Goal: Information Seeking & Learning: Learn about a topic

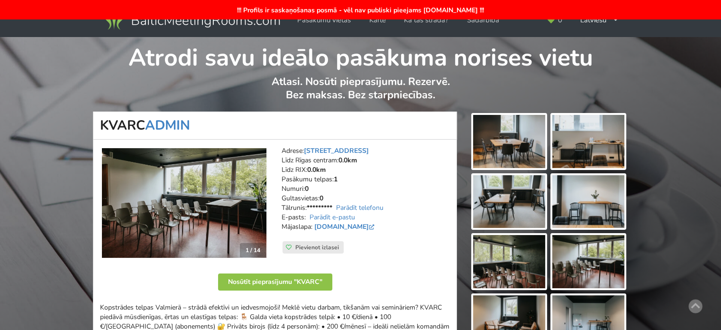
click at [205, 193] on img at bounding box center [184, 203] width 165 height 110
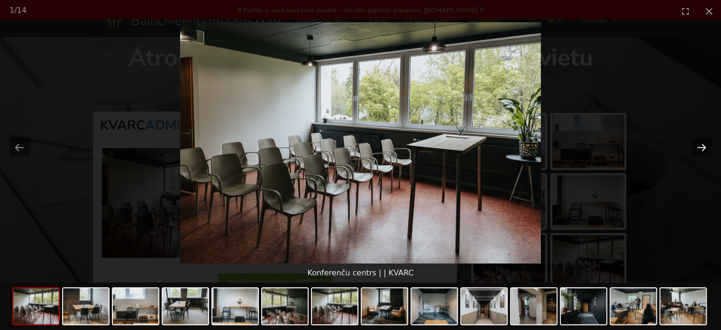
click at [705, 150] on button "Next slide" at bounding box center [702, 147] width 20 height 18
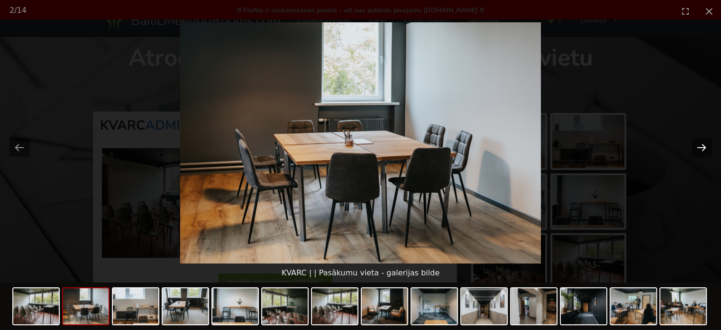
click at [702, 152] on button "Next slide" at bounding box center [702, 147] width 20 height 18
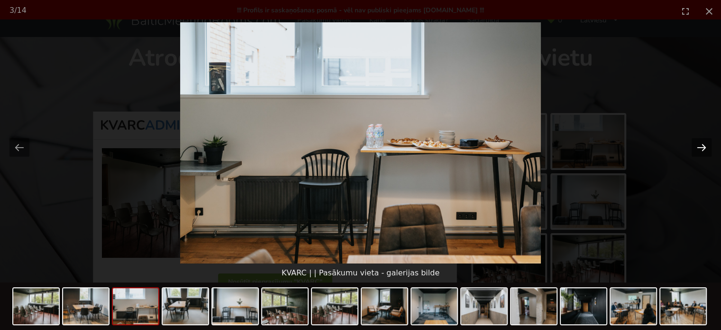
click at [700, 153] on button "Next slide" at bounding box center [702, 147] width 20 height 18
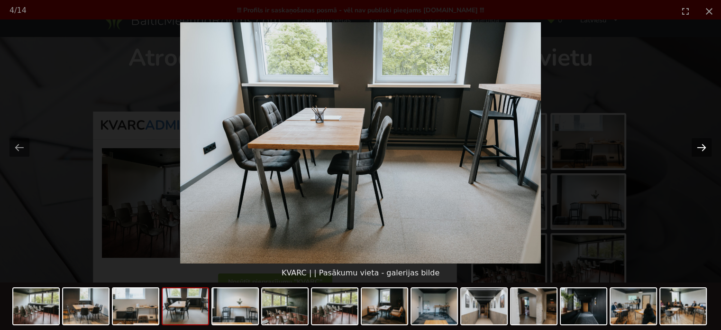
click at [700, 154] on button "Next slide" at bounding box center [702, 147] width 20 height 18
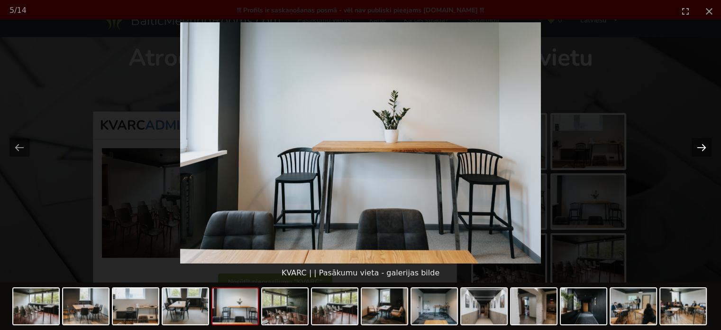
click at [700, 154] on button "Next slide" at bounding box center [702, 147] width 20 height 18
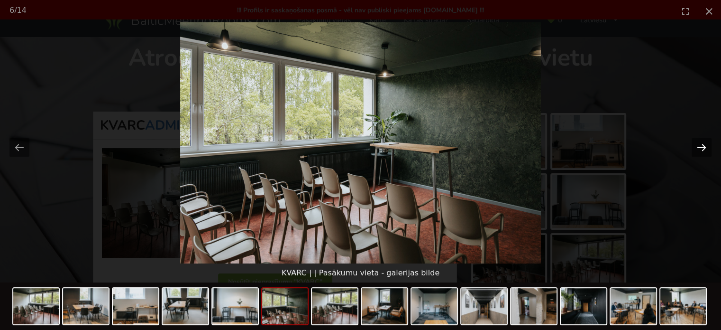
click at [700, 154] on button "Next slide" at bounding box center [702, 147] width 20 height 18
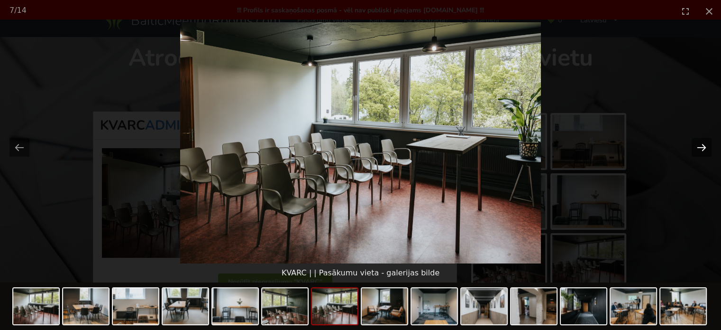
click at [699, 155] on button "Next slide" at bounding box center [702, 147] width 20 height 18
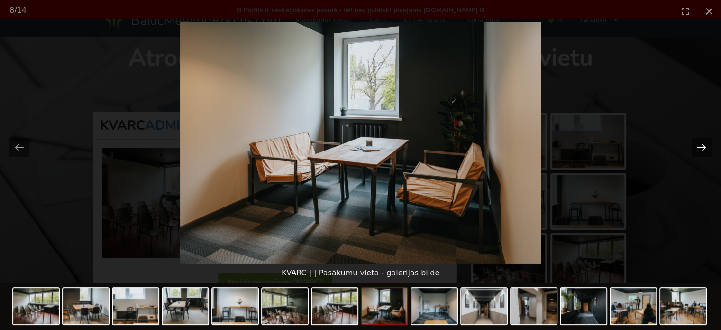
click at [699, 155] on button "Next slide" at bounding box center [702, 147] width 20 height 18
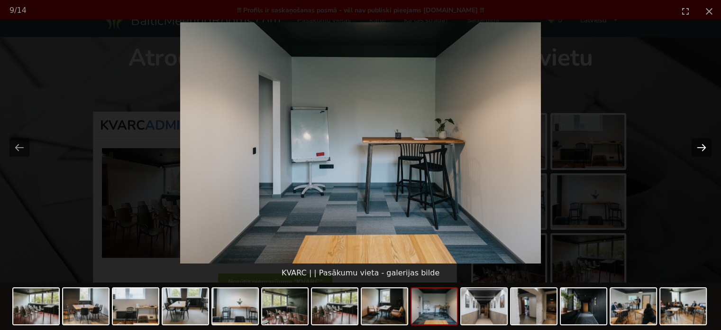
click at [699, 155] on button "Next slide" at bounding box center [702, 147] width 20 height 18
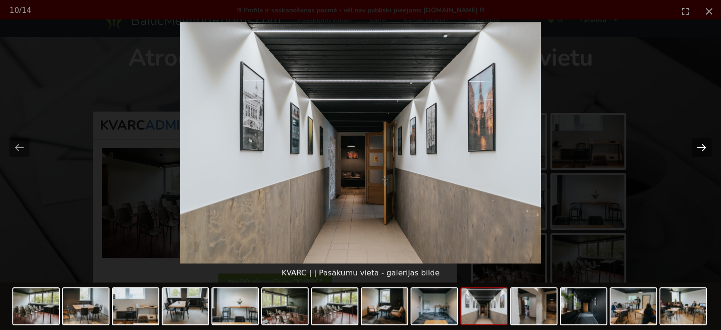
click at [699, 155] on button "Next slide" at bounding box center [702, 147] width 20 height 18
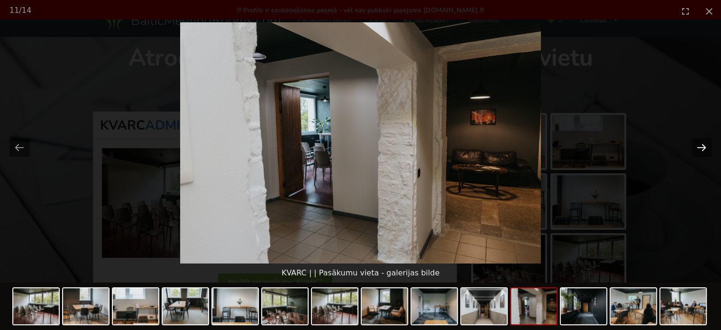
click at [699, 155] on button "Next slide" at bounding box center [702, 147] width 20 height 18
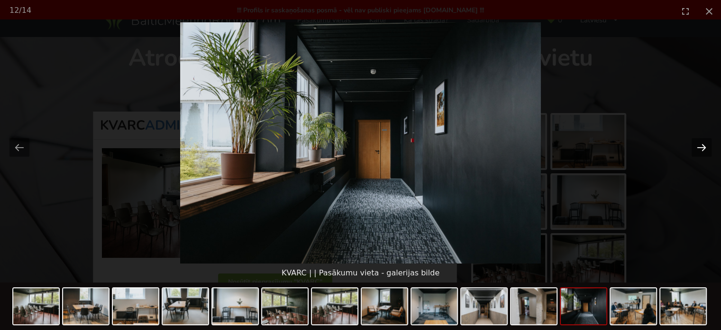
click at [699, 155] on button "Next slide" at bounding box center [702, 147] width 20 height 18
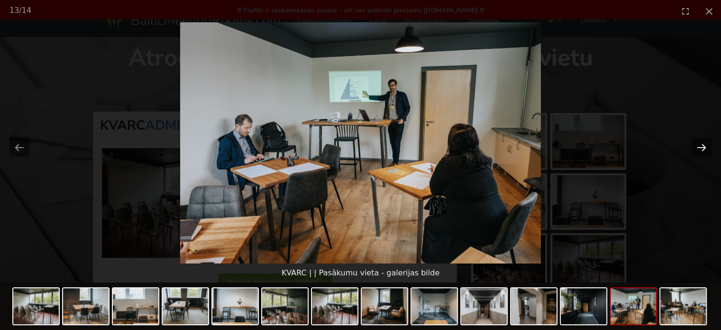
click at [699, 155] on button "Next slide" at bounding box center [702, 147] width 20 height 18
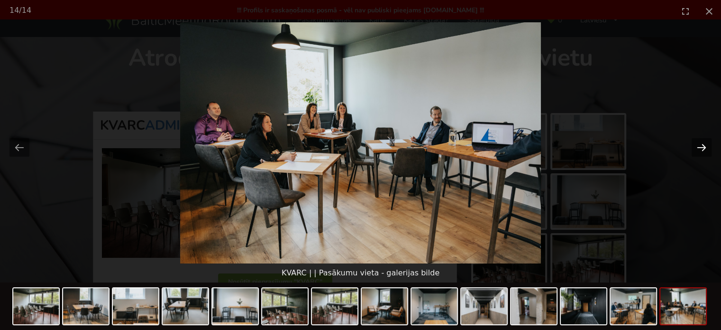
click at [699, 155] on button "Next slide" at bounding box center [702, 147] width 20 height 18
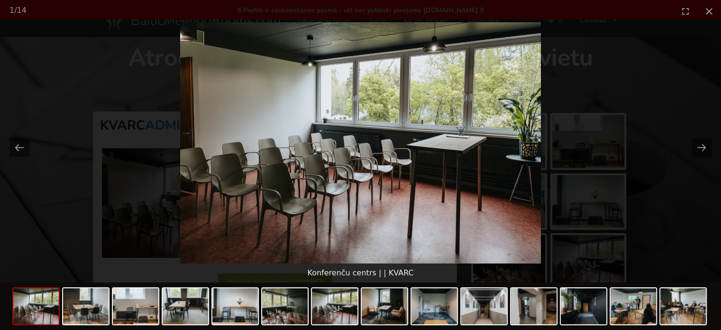
click at [696, 211] on picture at bounding box center [360, 142] width 721 height 241
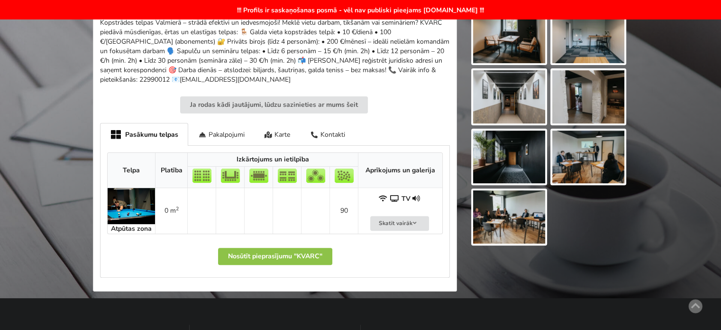
scroll to position [332, 0]
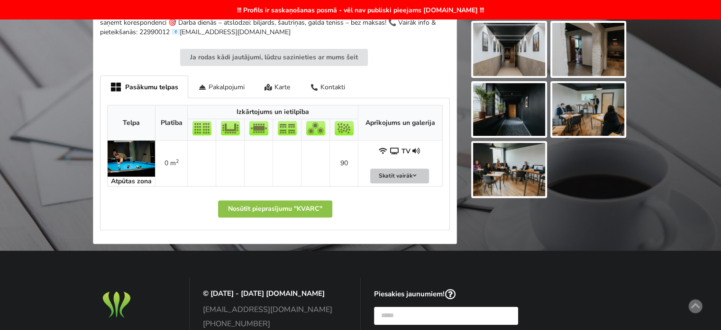
click at [417, 173] on icon at bounding box center [415, 176] width 7 height 6
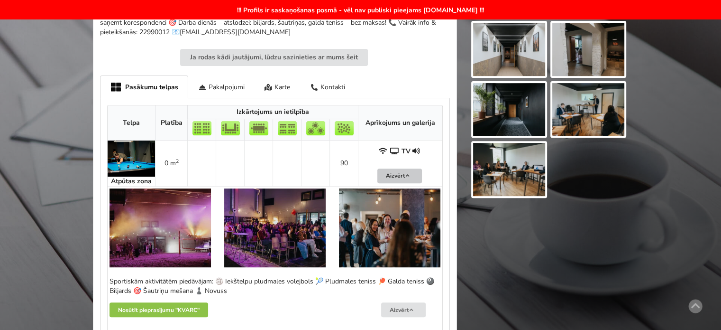
click at [165, 219] on img at bounding box center [160, 227] width 101 height 79
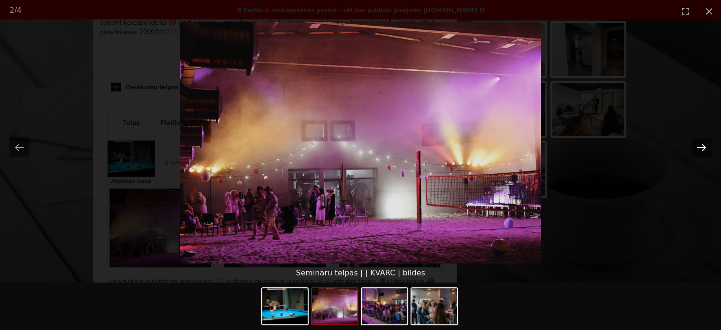
click at [707, 150] on button "Next slide" at bounding box center [702, 147] width 20 height 18
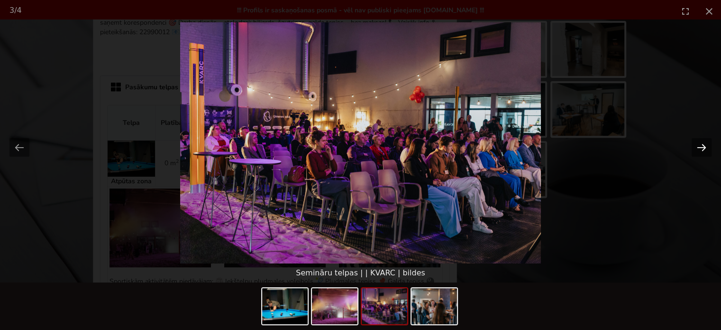
click at [707, 150] on button "Next slide" at bounding box center [702, 147] width 20 height 18
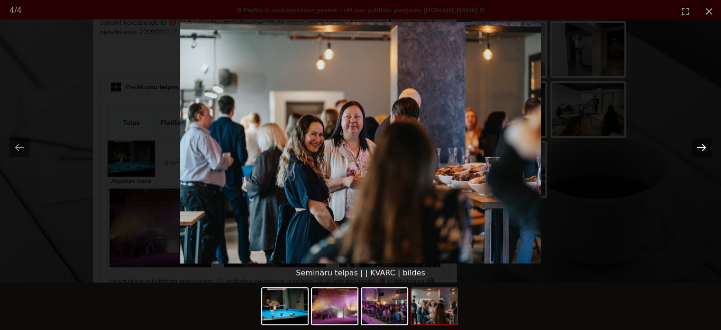
click at [707, 150] on button "Next slide" at bounding box center [702, 147] width 20 height 18
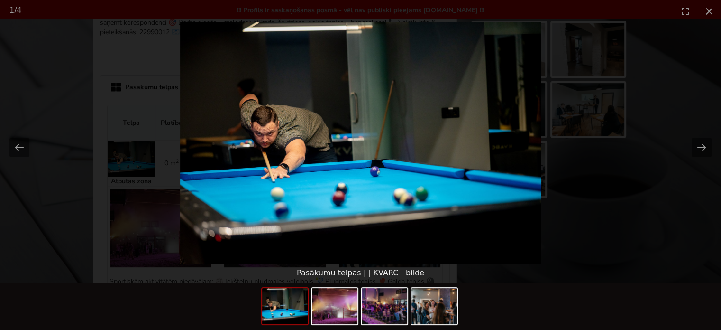
click at [590, 249] on picture at bounding box center [360, 142] width 721 height 241
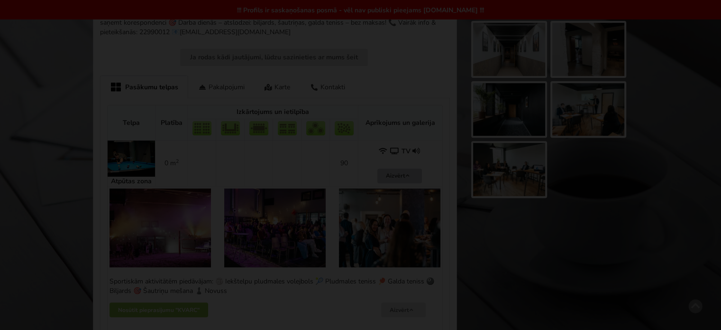
scroll to position [142, 0]
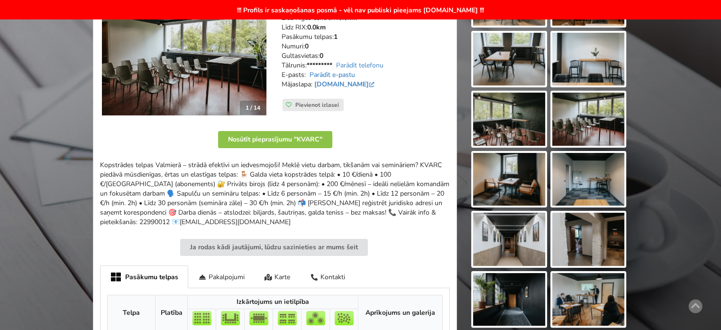
click at [341, 75] on link "Parādīt e-pastu" at bounding box center [333, 74] width 46 height 9
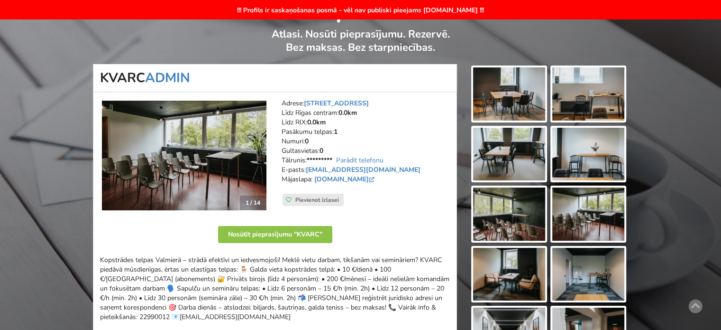
scroll to position [0, 0]
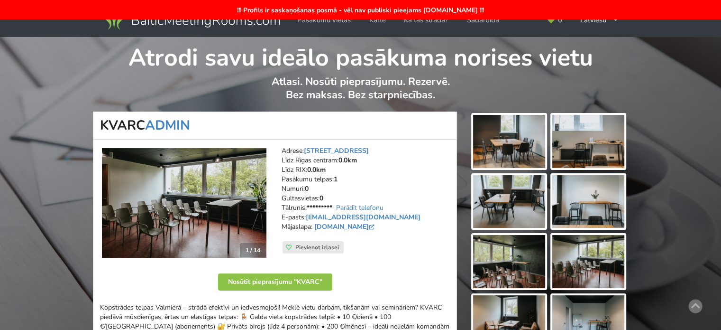
click at [202, 23] on img at bounding box center [191, 19] width 182 height 27
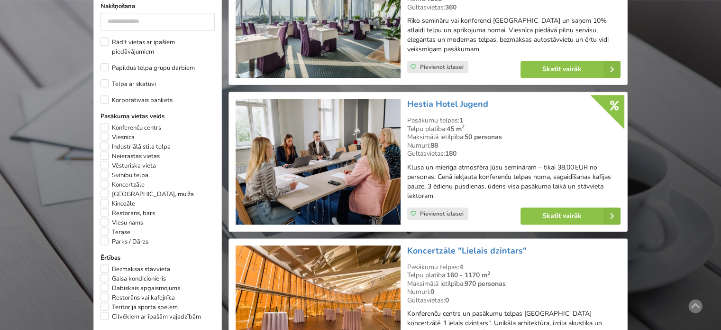
scroll to position [427, 0]
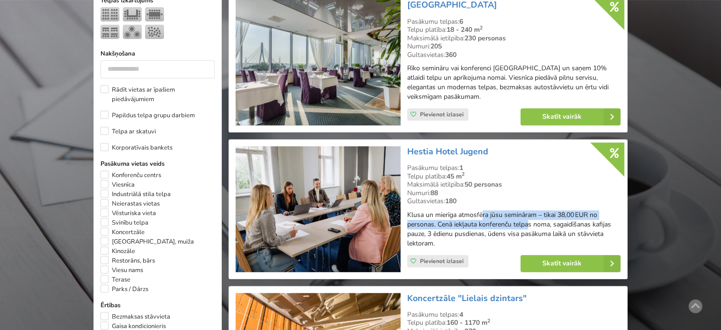
drag, startPoint x: 494, startPoint y: 219, endPoint x: 552, endPoint y: 229, distance: 58.7
click at [547, 228] on p "Klusa un mierīga atmosfēra jūsu semināram – tikai 38,00 EUR no personas. Cenā i…" at bounding box center [513, 229] width 213 height 38
click at [552, 229] on p "Klusa un mierīga atmosfēra jūsu semināram – tikai 38,00 EUR no personas. Cenā i…" at bounding box center [513, 229] width 213 height 38
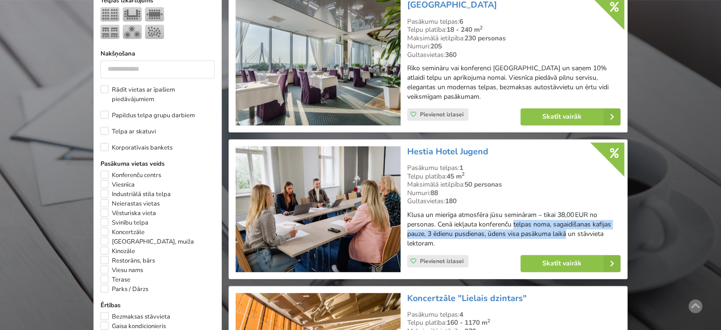
drag, startPoint x: 474, startPoint y: 220, endPoint x: 460, endPoint y: 218, distance: 13.9
click at [470, 219] on p "Klusa un mierīga atmosfēra jūsu semināram – tikai 38,00 EUR no personas. Cenā i…" at bounding box center [513, 229] width 213 height 38
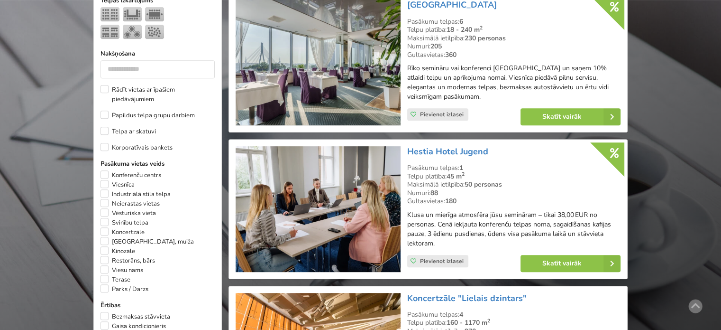
click at [460, 218] on p "Klusa un mierīga atmosfēra jūsu semināram – tikai 38,00 EUR no personas. Cenā i…" at bounding box center [513, 229] width 213 height 38
drag, startPoint x: 423, startPoint y: 212, endPoint x: 525, endPoint y: 223, distance: 103.1
click at [525, 223] on p "Klusa un mierīga atmosfēra jūsu semināram – tikai 38,00 EUR no personas. Cenā i…" at bounding box center [513, 229] width 213 height 38
drag, startPoint x: 528, startPoint y: 223, endPoint x: 566, endPoint y: 228, distance: 37.7
click at [532, 224] on p "Klusa un mierīga atmosfēra jūsu semināram – tikai 38,00 EUR no personas. Cenā i…" at bounding box center [513, 229] width 213 height 38
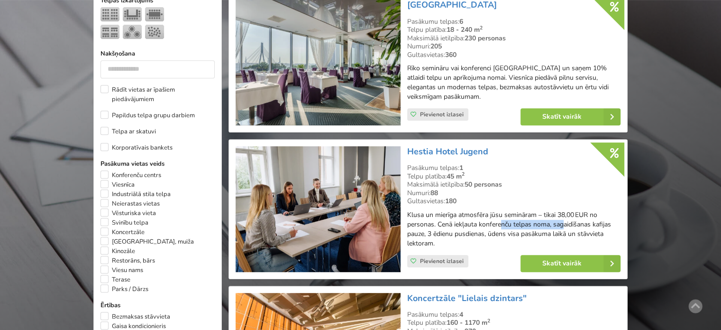
drag, startPoint x: 502, startPoint y: 224, endPoint x: 497, endPoint y: 223, distance: 4.8
click at [497, 223] on p "Klusa un mierīga atmosfēra jūsu semināram – tikai 38,00 EUR no personas. Cenā i…" at bounding box center [513, 229] width 213 height 38
drag, startPoint x: 493, startPoint y: 223, endPoint x: 477, endPoint y: 220, distance: 16.6
click at [493, 223] on p "Klusa un mierīga atmosfēra jūsu semināram – tikai 38,00 EUR no personas. Cenā i…" at bounding box center [513, 229] width 213 height 38
drag, startPoint x: 514, startPoint y: 225, endPoint x: 589, endPoint y: 238, distance: 76.0
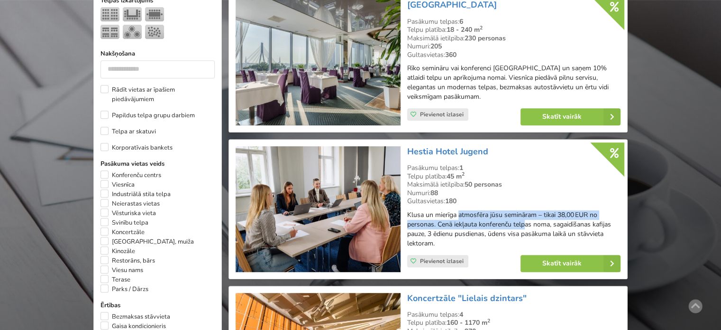
click at [556, 232] on p "Klusa un mierīga atmosfēra jūsu semināram – tikai 38,00 EUR no personas. Cenā i…" at bounding box center [513, 229] width 213 height 38
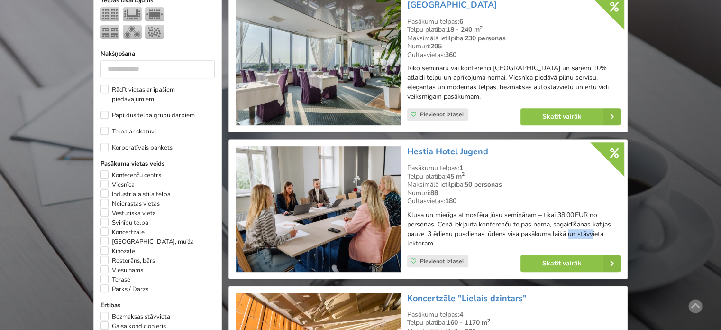
drag, startPoint x: 589, startPoint y: 238, endPoint x: 594, endPoint y: 238, distance: 4.8
click at [594, 238] on p "Klusa un mierīga atmosfēra jūsu semināram – tikai 38,00 EUR no personas. Cenā i…" at bounding box center [513, 229] width 213 height 38
click at [595, 239] on p "Klusa un mierīga atmosfēra jūsu semināram – tikai 38,00 EUR no personas. Cenā i…" at bounding box center [513, 229] width 213 height 38
drag, startPoint x: 515, startPoint y: 233, endPoint x: 472, endPoint y: 229, distance: 42.9
click at [474, 229] on p "Klusa un mierīga atmosfēra jūsu semināram – tikai 38,00 EUR no personas. Cenā i…" at bounding box center [513, 229] width 213 height 38
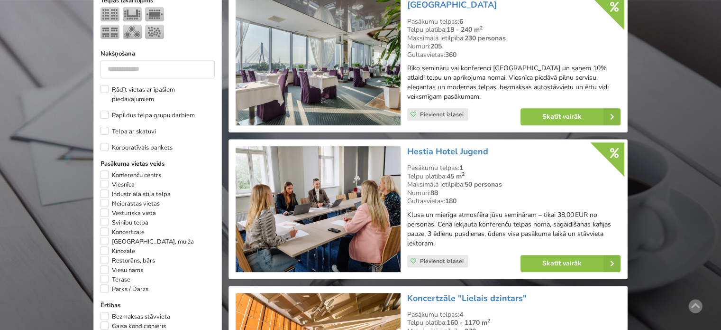
drag, startPoint x: 469, startPoint y: 228, endPoint x: 455, endPoint y: 223, distance: 14.4
click at [467, 227] on p "Klusa un mierīga atmosfēra jūsu semināram – tikai 38,00 EUR no personas. Cenā i…" at bounding box center [513, 229] width 213 height 38
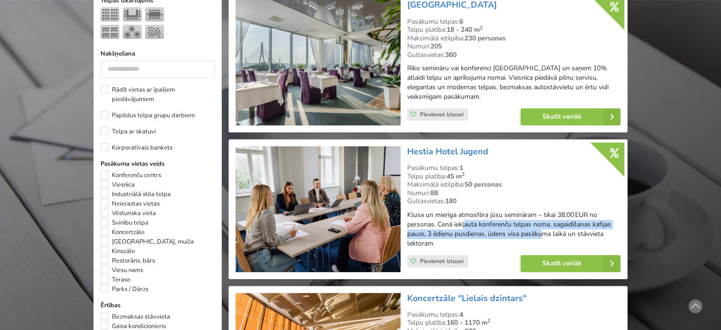
drag, startPoint x: 535, startPoint y: 228, endPoint x: 552, endPoint y: 233, distance: 17.7
click at [551, 233] on p "Klusa un mierīga atmosfēra jūsu semināram – tikai 38,00 EUR no personas. Cenā i…" at bounding box center [513, 229] width 213 height 38
click at [552, 233] on p "Klusa un mierīga atmosfēra jūsu semināram – tikai 38,00 EUR no personas. Cenā i…" at bounding box center [513, 229] width 213 height 38
drag, startPoint x: 477, startPoint y: 221, endPoint x: 563, endPoint y: 227, distance: 86.1
click at [559, 227] on p "Klusa un mierīga atmosfēra jūsu semināram – tikai 38,00 EUR no personas. Cenā i…" at bounding box center [513, 229] width 213 height 38
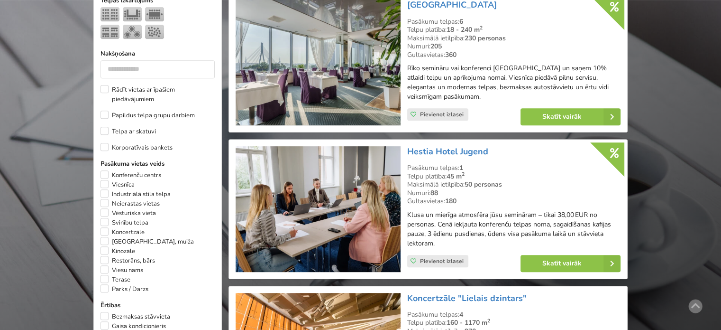
drag, startPoint x: 564, startPoint y: 228, endPoint x: 576, endPoint y: 230, distance: 12.2
click at [565, 228] on p "Klusa un mierīga atmosfēra jūsu semināram – tikai 38,00 EUR no personas. Cenā i…" at bounding box center [513, 229] width 213 height 38
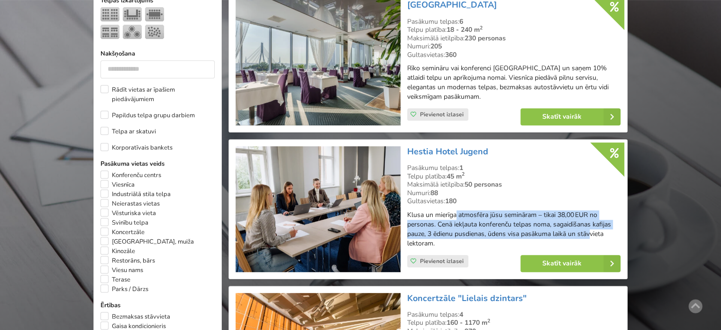
drag, startPoint x: 592, startPoint y: 231, endPoint x: 452, endPoint y: 214, distance: 141.0
click at [454, 215] on p "Klusa un mierīga atmosfēra jūsu semināram – tikai 38,00 EUR no personas. Cenā i…" at bounding box center [513, 229] width 213 height 38
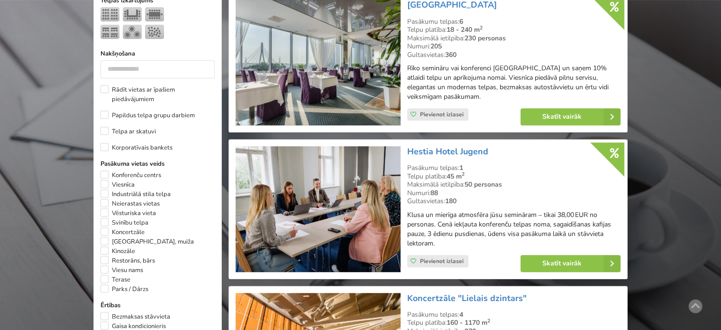
click at [448, 213] on p "Klusa un mierīga atmosfēra jūsu semināram – tikai 38,00 EUR no personas. Cenā i…" at bounding box center [513, 229] width 213 height 38
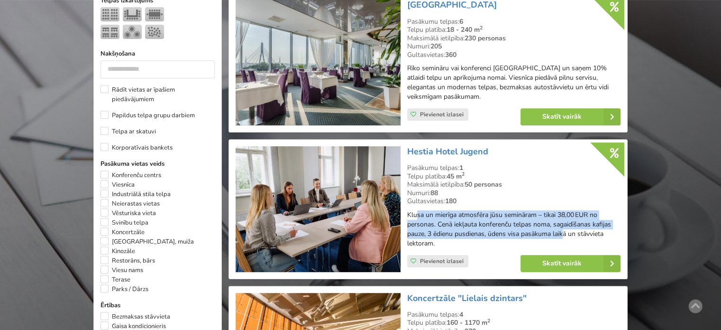
drag, startPoint x: 513, startPoint y: 226, endPoint x: 569, endPoint y: 234, distance: 57.1
click at [567, 233] on p "Klusa un mierīga atmosfēra jūsu semināram – tikai 38,00 EUR no personas. Cenā i…" at bounding box center [513, 229] width 213 height 38
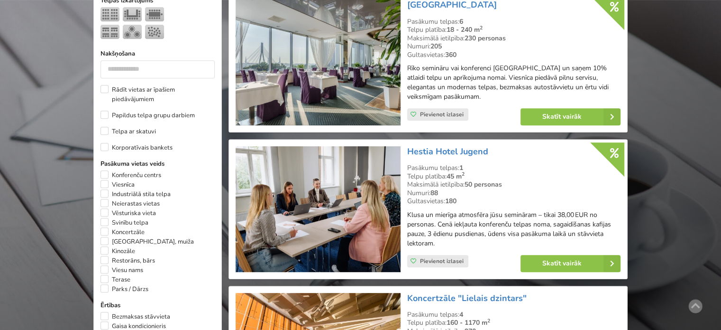
drag, startPoint x: 577, startPoint y: 235, endPoint x: 599, endPoint y: 237, distance: 21.9
click at [578, 235] on p "Klusa un mierīga atmosfēra jūsu semināram – tikai 38,00 EUR no personas. Cenā i…" at bounding box center [513, 229] width 213 height 38
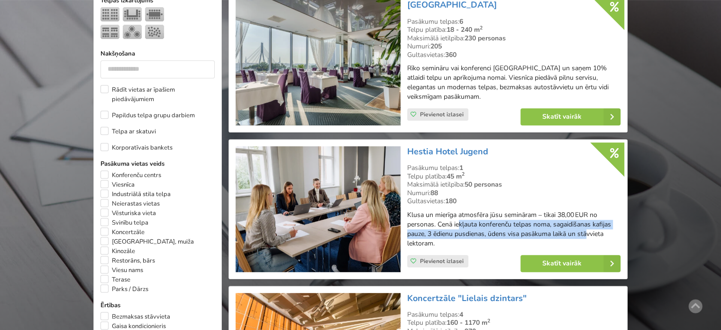
drag, startPoint x: 459, startPoint y: 225, endPoint x: 437, endPoint y: 223, distance: 21.9
click at [437, 223] on p "Klusa un mierīga atmosfēra jūsu semināram – tikai 38,00 EUR no personas. Cenā i…" at bounding box center [513, 229] width 213 height 38
click at [436, 223] on p "Klusa un mierīga atmosfēra jūsu semināram – tikai 38,00 EUR no personas. Cenā i…" at bounding box center [513, 229] width 213 height 38
drag, startPoint x: 507, startPoint y: 225, endPoint x: 560, endPoint y: 237, distance: 54.3
click at [560, 237] on p "Klusa un mierīga atmosfēra jūsu semināram – tikai 38,00 EUR no personas. Cenā i…" at bounding box center [513, 229] width 213 height 38
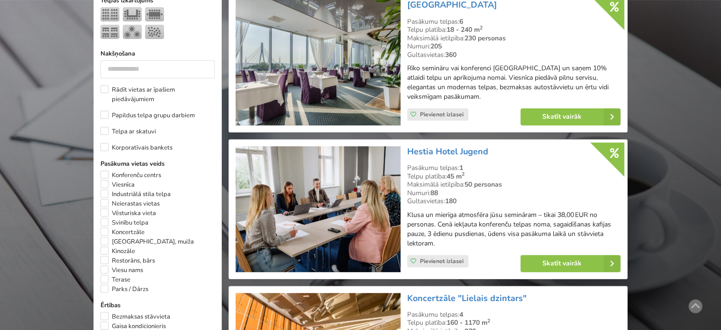
click at [562, 237] on p "Klusa un mierīga atmosfēra jūsu semināram – tikai 38,00 EUR no personas. Cenā i…" at bounding box center [513, 229] width 213 height 38
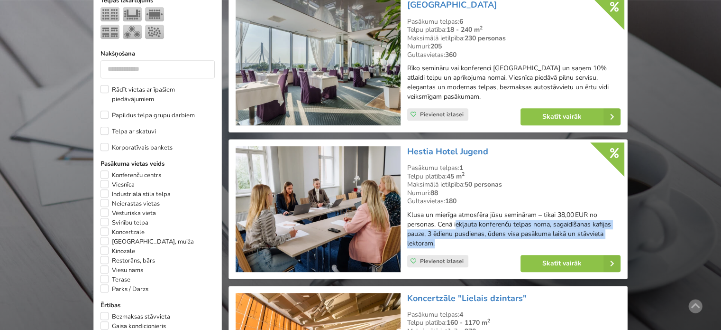
drag, startPoint x: 476, startPoint y: 230, endPoint x: 422, endPoint y: 221, distance: 55.3
click at [430, 222] on p "Klusa un mierīga atmosfēra jūsu semināram – tikai 38,00 EUR no personas. Cenā i…" at bounding box center [513, 229] width 213 height 38
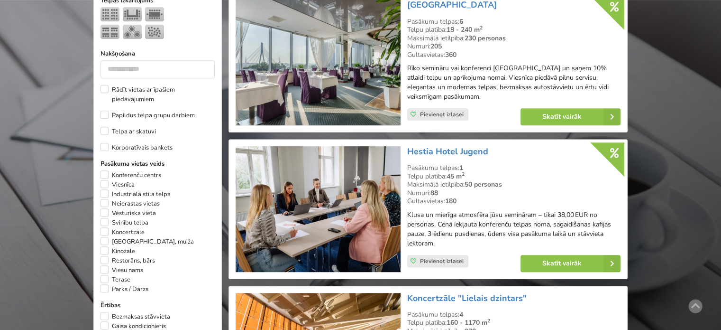
click at [422, 221] on p "Klusa un mierīga atmosfēra jūsu semināram – tikai 38,00 EUR no personas. Cenā i…" at bounding box center [513, 229] width 213 height 38
drag, startPoint x: 454, startPoint y: 216, endPoint x: 560, endPoint y: 230, distance: 106.2
click at [559, 230] on p "Klusa un mierīga atmosfēra jūsu semināram – tikai 38,00 EUR no personas. Cenā i…" at bounding box center [513, 229] width 213 height 38
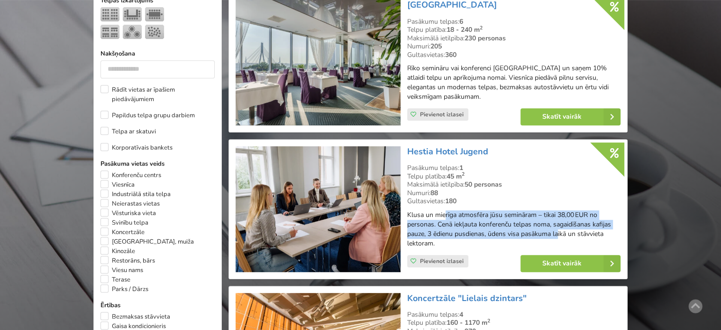
click at [560, 230] on p "Klusa un mierīga atmosfēra jūsu semināram – tikai 38,00 EUR no personas. Cenā i…" at bounding box center [513, 229] width 213 height 38
drag, startPoint x: 442, startPoint y: 213, endPoint x: 585, endPoint y: 222, distance: 143.5
click at [575, 221] on p "Klusa un mierīga atmosfēra jūsu semināram – tikai 38,00 EUR no personas. Cenā i…" at bounding box center [513, 229] width 213 height 38
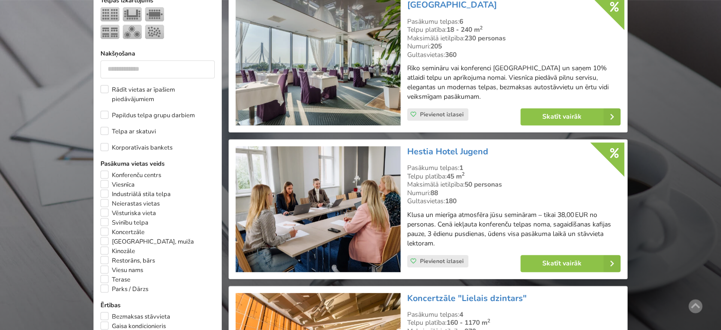
drag, startPoint x: 585, startPoint y: 222, endPoint x: 593, endPoint y: 233, distance: 13.5
click at [586, 223] on p "Klusa un mierīga atmosfēra jūsu semināram – tikai 38,00 EUR no personas. Cenā i…" at bounding box center [513, 229] width 213 height 38
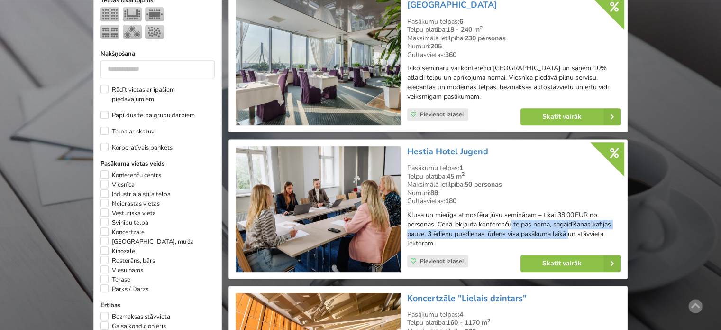
drag, startPoint x: 482, startPoint y: 221, endPoint x: 444, endPoint y: 215, distance: 37.8
click at [445, 215] on p "Klusa un mierīga atmosfēra jūsu semināram – tikai 38,00 EUR no personas. Cenā i…" at bounding box center [513, 229] width 213 height 38
click at [444, 215] on p "Klusa un mierīga atmosfēra jūsu semināram – tikai 38,00 EUR no personas. Cenā i…" at bounding box center [513, 229] width 213 height 38
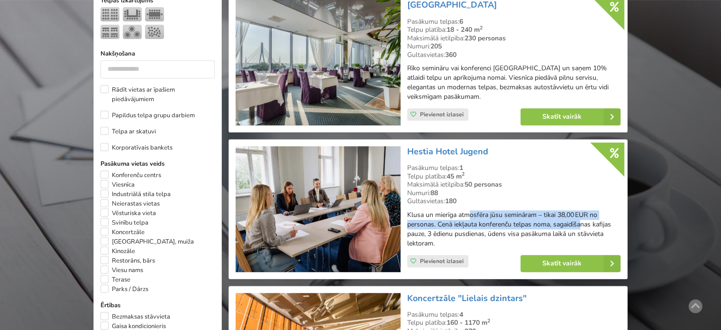
drag, startPoint x: 567, startPoint y: 224, endPoint x: 588, endPoint y: 229, distance: 21.4
click at [586, 228] on p "Klusa un mierīga atmosfēra jūsu semināram – tikai 38,00 EUR no personas. Cenā i…" at bounding box center [513, 229] width 213 height 38
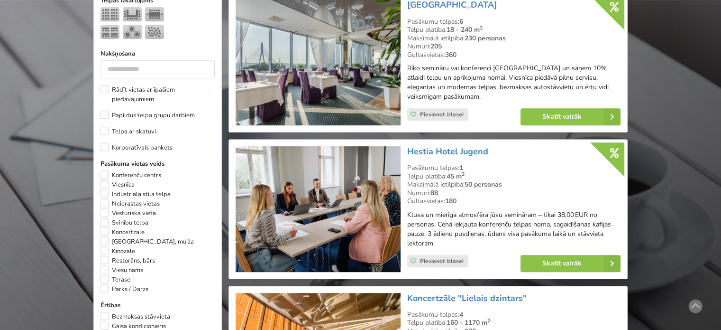
click at [597, 230] on p "Klusa un mierīga atmosfēra jūsu semināram – tikai 38,00 EUR no personas. Cenā i…" at bounding box center [513, 229] width 213 height 38
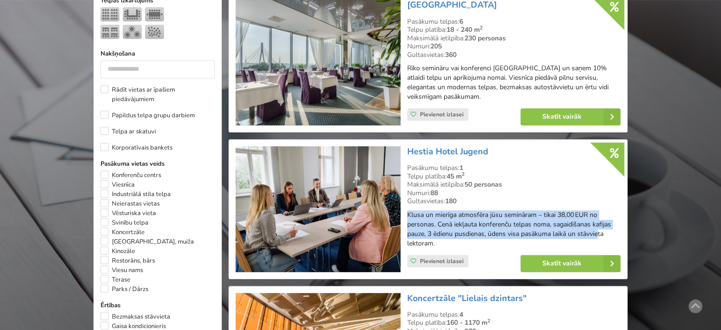
drag, startPoint x: 590, startPoint y: 237, endPoint x: 408, endPoint y: 213, distance: 183.1
click at [409, 213] on p "Klusa un mierīga atmosfēra jūsu semināram – tikai 38,00 EUR no personas. Cenā i…" at bounding box center [513, 229] width 213 height 38
click at [405, 213] on div "Hestia Hotel Jugend Pasākumu telpas: 1 Telpu platība: 45 m 2 Maksimālā ietilpīb…" at bounding box center [514, 209] width 220 height 132
drag, startPoint x: 413, startPoint y: 213, endPoint x: 610, endPoint y: 240, distance: 199.1
click at [610, 240] on p "Klusa un mierīga atmosfēra jūsu semināram – tikai 38,00 EUR no personas. Cenā i…" at bounding box center [513, 229] width 213 height 38
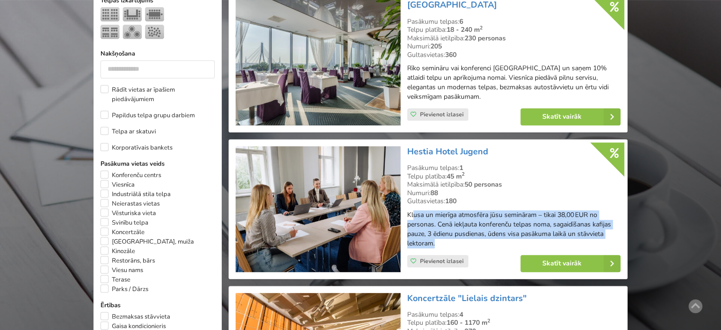
click at [610, 240] on p "Klusa un mierīga atmosfēra jūsu semināram – tikai 38,00 EUR no personas. Cenā i…" at bounding box center [513, 229] width 213 height 38
drag, startPoint x: 508, startPoint y: 239, endPoint x: 407, endPoint y: 214, distance: 104.6
click at [408, 215] on p "Klusa un mierīga atmosfēra jūsu semināram – tikai 38,00 EUR no personas. Cenā i…" at bounding box center [513, 229] width 213 height 38
click at [407, 214] on p "Klusa un mierīga atmosfēra jūsu semināram – tikai 38,00 EUR no personas. Cenā i…" at bounding box center [513, 229] width 213 height 38
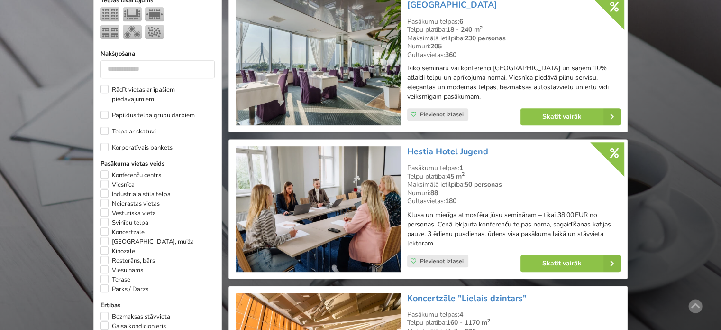
click at [407, 212] on p "Klusa un mierīga atmosfēra jūsu semināram – tikai 38,00 EUR no personas. Cenā i…" at bounding box center [513, 229] width 213 height 38
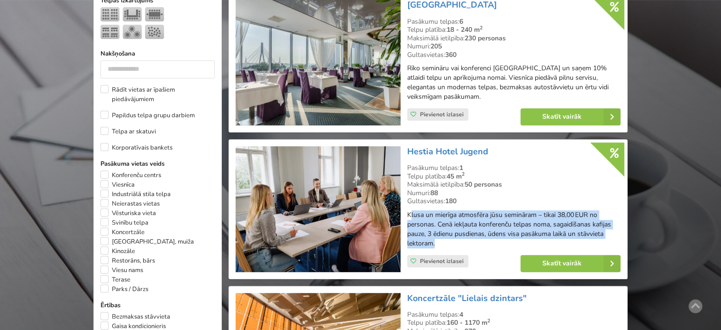
drag, startPoint x: 454, startPoint y: 221, endPoint x: 500, endPoint y: 242, distance: 50.7
click at [498, 240] on p "Klusa un mierīga atmosfēra jūsu semināram – tikai 38,00 EUR no personas. Cenā i…" at bounding box center [513, 229] width 213 height 38
click at [500, 242] on p "Klusa un mierīga atmosfēra jūsu semināram – tikai 38,00 EUR no personas. Cenā i…" at bounding box center [513, 229] width 213 height 38
drag, startPoint x: 457, startPoint y: 240, endPoint x: 406, endPoint y: 214, distance: 57.3
click at [407, 214] on p "Klusa un mierīga atmosfēra jūsu semināram – tikai 38,00 EUR no personas. Cenā i…" at bounding box center [513, 229] width 213 height 38
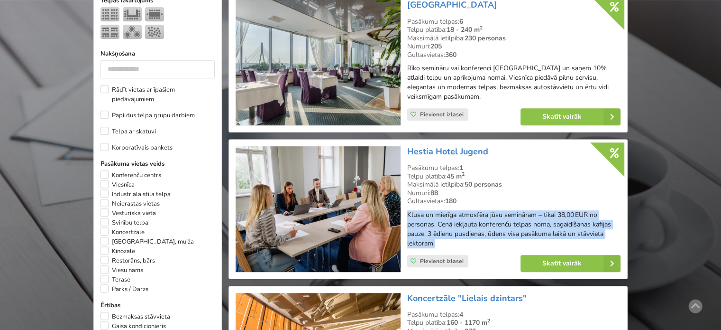
click at [407, 214] on p "Klusa un mierīga atmosfēra jūsu semināram – tikai 38,00 EUR no personas. Cenā i…" at bounding box center [513, 229] width 213 height 38
drag, startPoint x: 408, startPoint y: 214, endPoint x: 465, endPoint y: 237, distance: 61.9
click at [465, 237] on p "Klusa un mierīga atmosfēra jūsu semināram – tikai 38,00 EUR no personas. Cenā i…" at bounding box center [513, 229] width 213 height 38
click at [465, 238] on p "Klusa un mierīga atmosfēra jūsu semināram – tikai 38,00 EUR no personas. Cenā i…" at bounding box center [513, 229] width 213 height 38
drag
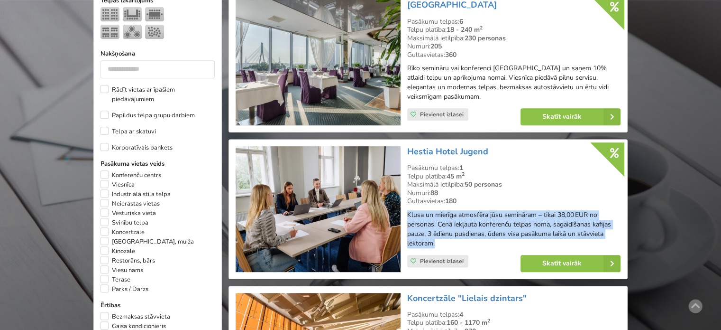
click at [407, 214] on p "Klusa un mierīga atmosfēra jūsu semināram – tikai 38,00 EUR no personas. Cenā i…" at bounding box center [513, 229] width 213 height 38
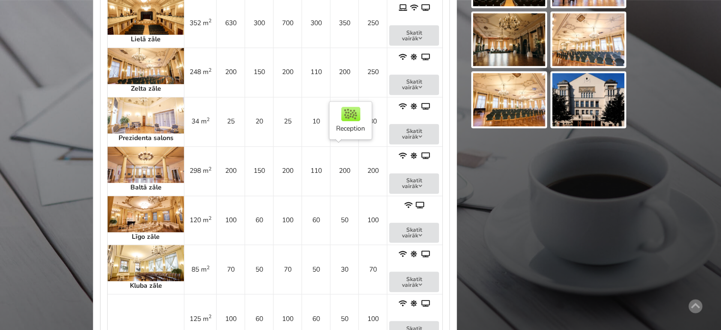
scroll to position [427, 0]
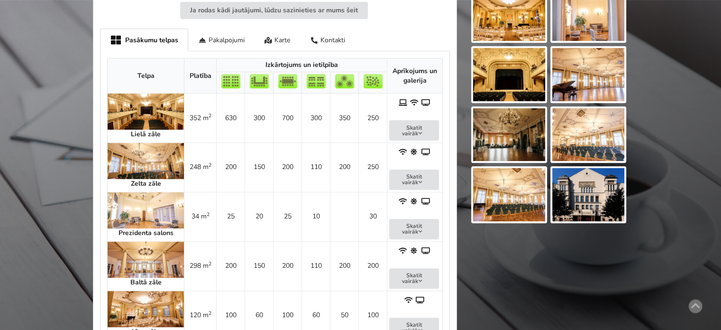
click at [273, 122] on td "700" at bounding box center [287, 117] width 28 height 49
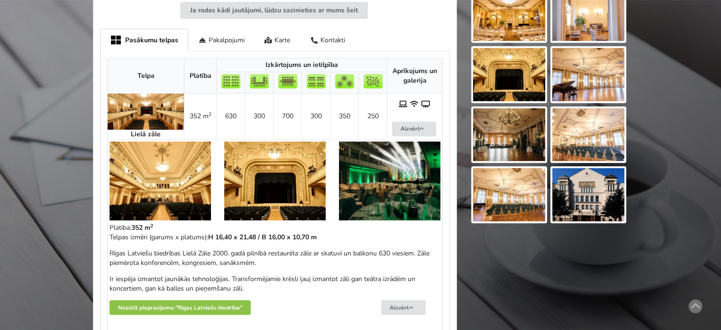
click at [273, 122] on td "700" at bounding box center [287, 116] width 28 height 46
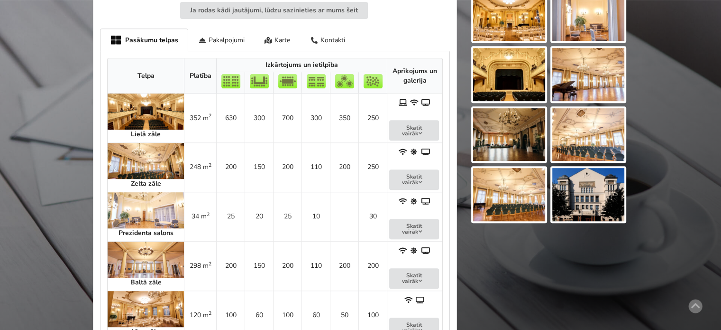
click at [273, 117] on td "700" at bounding box center [287, 117] width 28 height 49
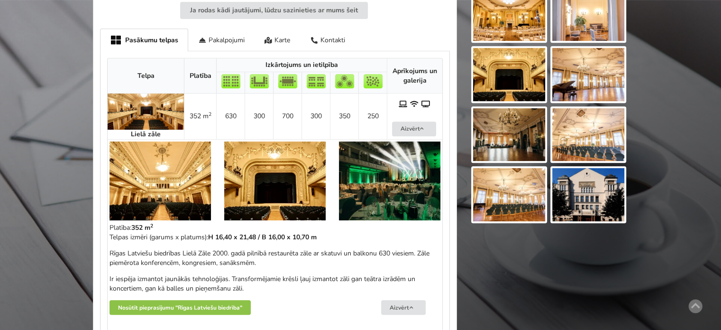
click at [273, 117] on td "700" at bounding box center [287, 116] width 28 height 46
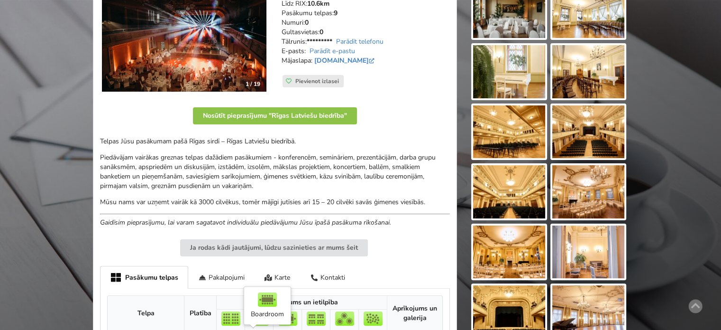
scroll to position [142, 0]
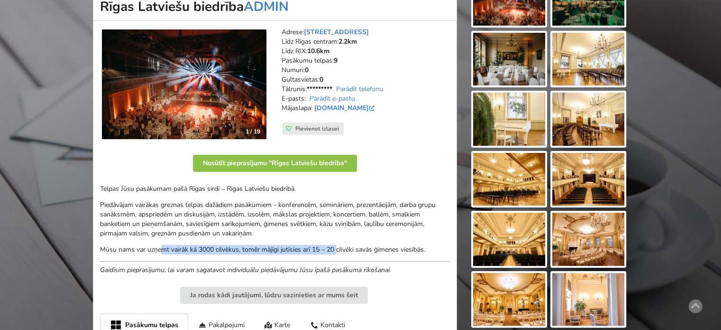
drag, startPoint x: 159, startPoint y: 248, endPoint x: 345, endPoint y: 249, distance: 185.4
click at [339, 249] on p "Mūsu nams var uzņemt vairāk kā 3000 cilvēkus, tomēr mājīgi jutīsies arī 15 – 20…" at bounding box center [275, 249] width 350 height 9
click at [378, 255] on div "Telpas Jūsu pasākumam pašā Rīgas sirdī – Rīgas Latviešu biedrībā. Piedāvājam va…" at bounding box center [275, 229] width 350 height 91
drag, startPoint x: 408, startPoint y: 247, endPoint x: 217, endPoint y: 243, distance: 191.2
click at [217, 243] on div "Telpas Jūsu pasākumam pašā Rīgas sirdī – Rīgas Latviešu biedrībā. Piedāvājam va…" at bounding box center [275, 229] width 350 height 91
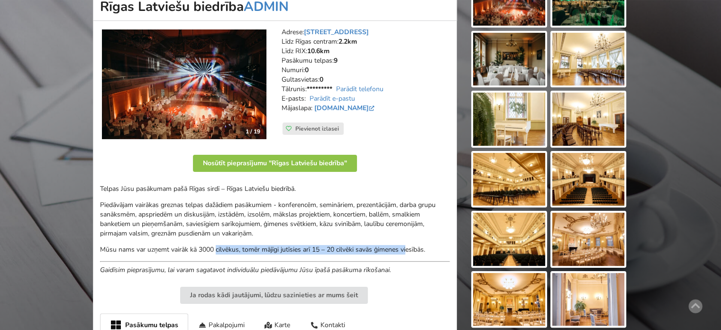
click at [216, 243] on div "Telpas Jūsu pasākumam pašā Rīgas sirdī – Rīgas Latviešu biedrībā. Piedāvājam va…" at bounding box center [275, 229] width 350 height 91
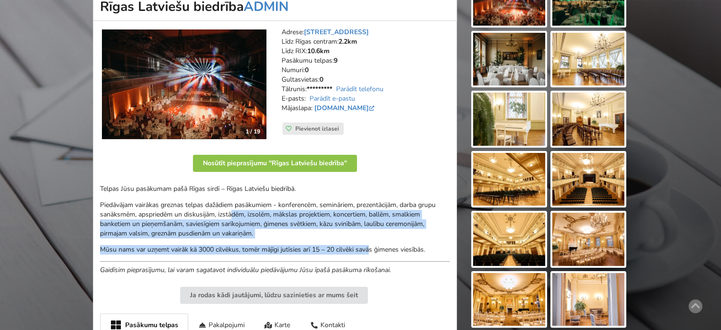
drag, startPoint x: 254, startPoint y: 216, endPoint x: 376, endPoint y: 245, distance: 125.3
click at [373, 244] on div "Telpas Jūsu pasākumam pašā Rīgas sirdī – Rīgas Latviešu biedrībā. Piedāvājam va…" at bounding box center [275, 229] width 350 height 91
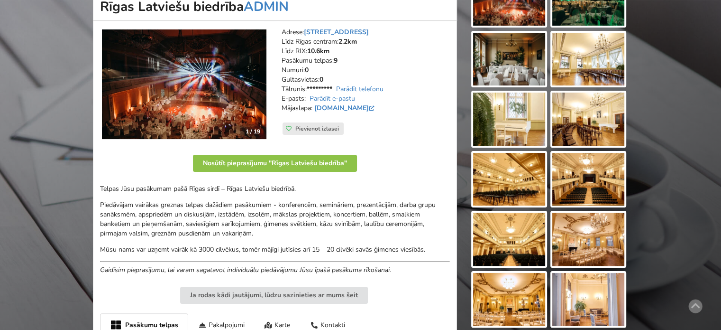
click at [393, 248] on p "Mūsu nams var uzņemt vairāk kā 3000 cilvēkus, tomēr mājīgi jutīsies arī 15 – 20…" at bounding box center [275, 249] width 350 height 9
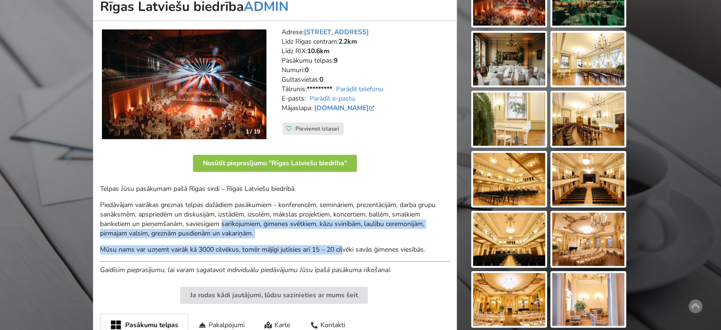
click at [207, 218] on div "Telpas Jūsu pasākumam pašā Rīgas sirdī – Rīgas Latviešu biedrībā. Piedāvājam va…" at bounding box center [275, 229] width 350 height 91
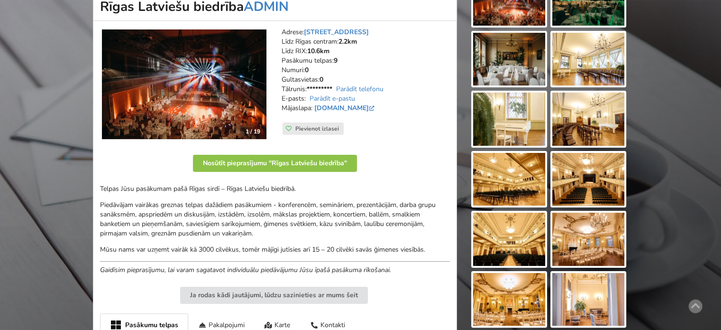
click at [195, 210] on p "Piedāvājam vairākas greznas telpas dažādiem pasākumiem - konferencēm, seminārie…" at bounding box center [275, 219] width 350 height 38
drag, startPoint x: 185, startPoint y: 190, endPoint x: 291, endPoint y: 197, distance: 105.5
click at [276, 195] on div "Telpas Jūsu pasākumam pašā Rīgas sirdī – Rīgas Latviešu biedrībā. Piedāvājam va…" at bounding box center [275, 229] width 350 height 91
click at [296, 197] on div "Telpas Jūsu pasākumam pašā Rīgas sirdī – Rīgas Latviešu biedrībā. Piedāvājam va…" at bounding box center [275, 229] width 350 height 91
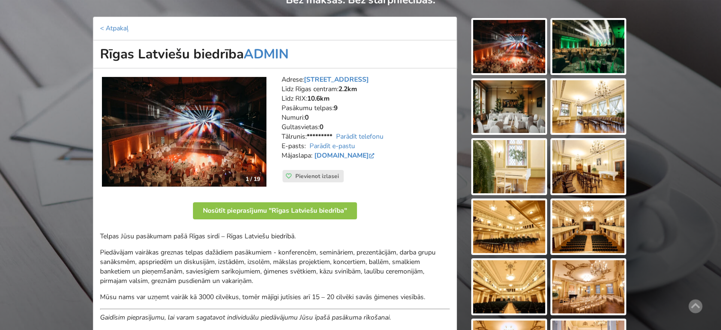
scroll to position [190, 0]
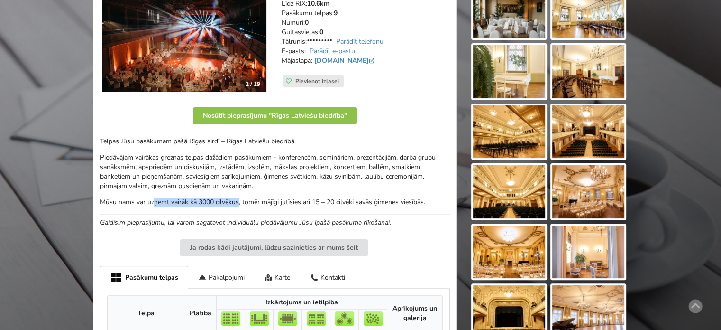
drag, startPoint x: 249, startPoint y: 202, endPoint x: 267, endPoint y: 203, distance: 18.5
click at [261, 203] on p "Mūsu nams var uzņemt vairāk kā 3000 cilvēkus, tomēr mājīgi jutīsies arī 15 – 20…" at bounding box center [275, 201] width 350 height 9
click at [268, 203] on p "Mūsu nams var uzņemt vairāk kā 3000 cilvēkus, tomēr mājīgi jutīsies arī 15 – 20…" at bounding box center [275, 201] width 350 height 9
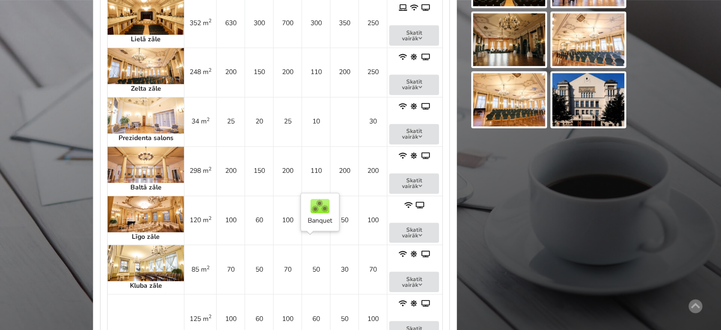
scroll to position [379, 0]
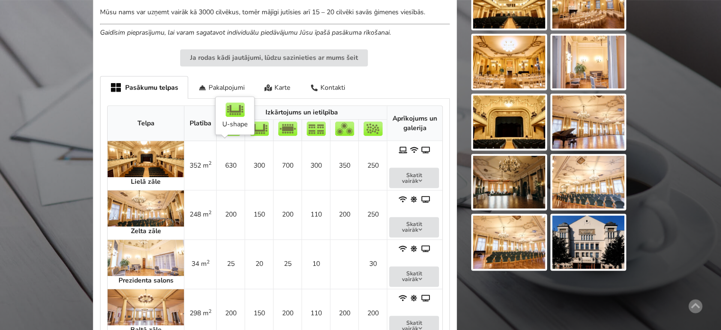
click at [216, 160] on td "630" at bounding box center [230, 165] width 28 height 49
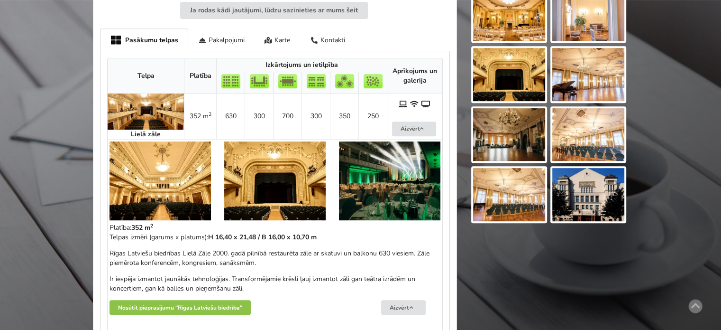
scroll to position [474, 0]
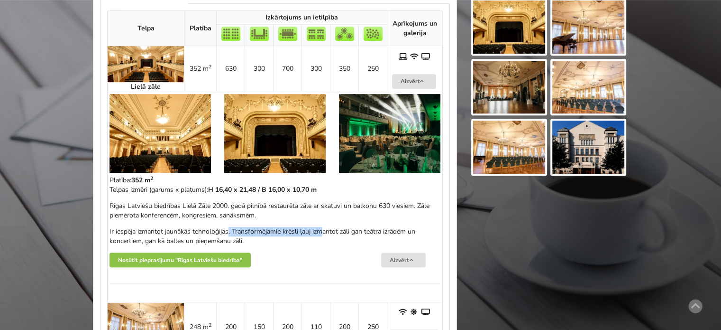
drag, startPoint x: 242, startPoint y: 226, endPoint x: 352, endPoint y: 230, distance: 110.1
click at [351, 230] on p "Ir iespēja izmantot jaunākās tehnoloģijas. Transformējamie krēsli ļauj izmantot…" at bounding box center [275, 236] width 331 height 19
click at [354, 231] on p "Ir iespēja izmantot jaunākās tehnoloģijas. Transformējamie krēsli ļauj izmantot…" at bounding box center [275, 236] width 331 height 19
drag, startPoint x: 174, startPoint y: 231, endPoint x: 272, endPoint y: 236, distance: 98.3
click at [271, 235] on p "Ir iespēja izmantot jaunākās tehnoloģijas. Transformējamie krēsli ļauj izmantot…" at bounding box center [275, 236] width 331 height 19
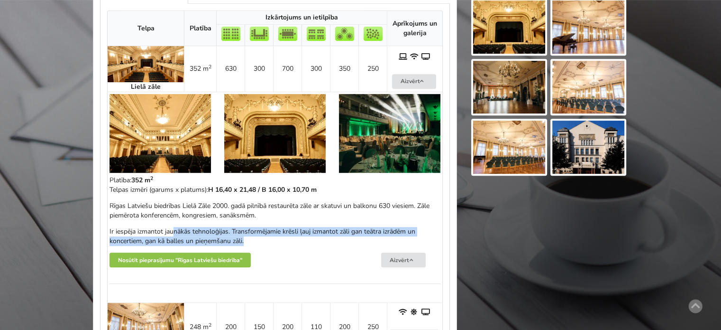
click at [275, 237] on p "Ir iespēja izmantot jaunākās tehnoloģijas. Transformējamie krēsli ļauj izmantot…" at bounding box center [275, 236] width 331 height 19
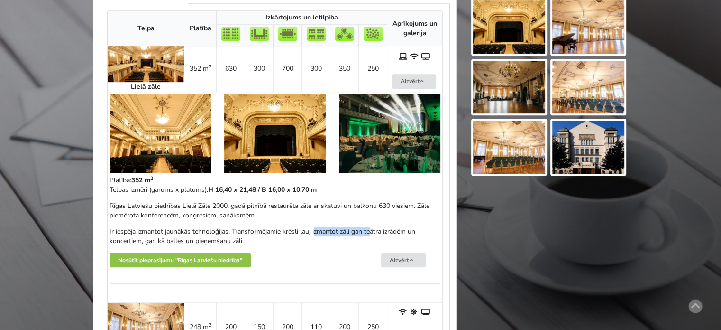
click at [377, 234] on p "Ir iespēja izmantot jaunākās tehnoloģijas. Transformējamie krēsli ļauj izmantot…" at bounding box center [275, 236] width 331 height 19
click at [150, 238] on div "Platība: 352 m 2 Telpas izmēri (garums x platums): H 16,40 x 21,48 / B 16,00 x …" at bounding box center [275, 237] width 331 height 125
click at [149, 238] on p "Ir iespēja izmantot jaunākās tehnoloģijas. Transformējamie krēsli ļauj izmantot…" at bounding box center [275, 236] width 331 height 19
click at [290, 233] on div "Rīgas Latviešu biedrības Lielā Zāle 2000. gadā pilnībā restaurēta zāle ar skatu…" at bounding box center [275, 223] width 331 height 45
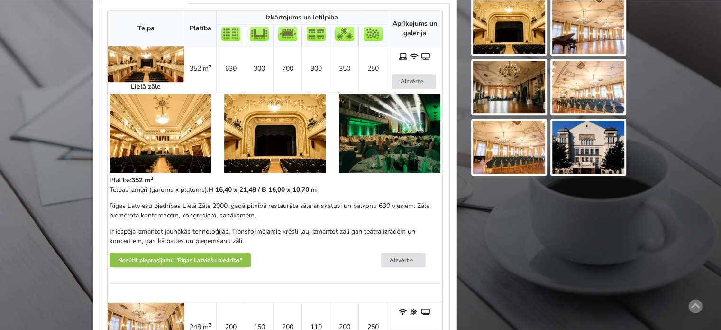
click at [291, 233] on p "Ir iespēja izmantot jaunākās tehnoloģijas. Transformējamie krēsli ļauj izmantot…" at bounding box center [275, 236] width 331 height 19
click at [242, 193] on strong "H 16,40 x 21,48 / B 16,00 x 10,70 m" at bounding box center [262, 189] width 109 height 9
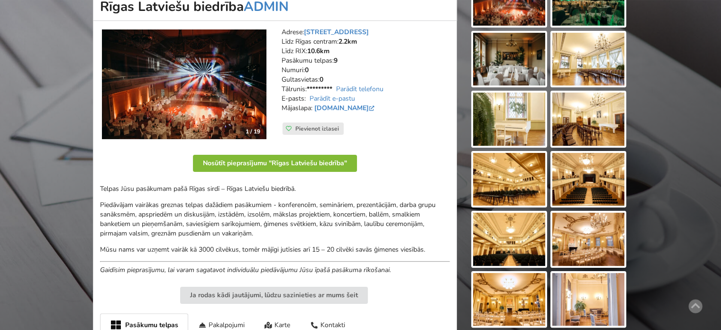
scroll to position [0, 0]
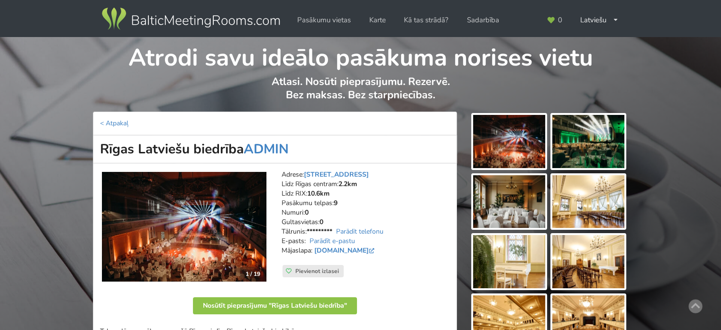
click at [606, 196] on img at bounding box center [589, 201] width 72 height 53
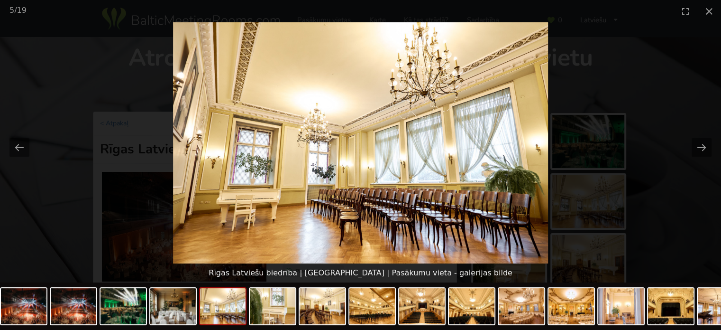
click at [677, 203] on picture at bounding box center [360, 142] width 721 height 241
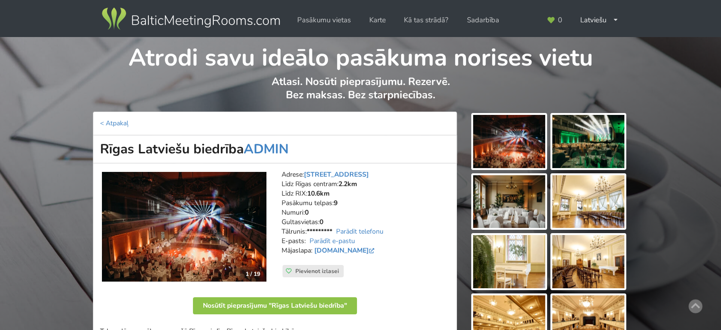
click at [516, 261] on img at bounding box center [509, 261] width 72 height 53
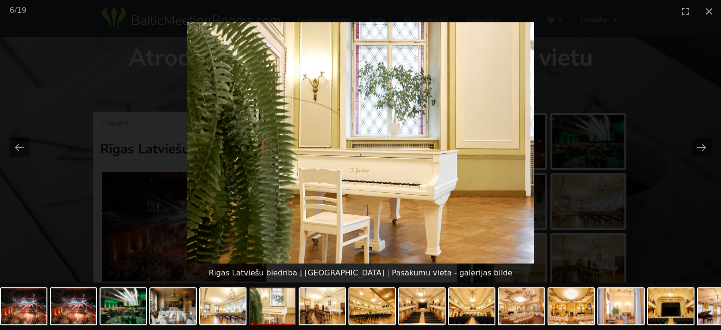
click at [694, 161] on picture at bounding box center [360, 142] width 721 height 241
click at [685, 208] on picture at bounding box center [360, 142] width 721 height 241
drag, startPoint x: 690, startPoint y: 147, endPoint x: 701, endPoint y: 147, distance: 11.4
click at [697, 147] on div at bounding box center [360, 142] width 721 height 241
click at [702, 147] on button "Next slide" at bounding box center [702, 147] width 20 height 18
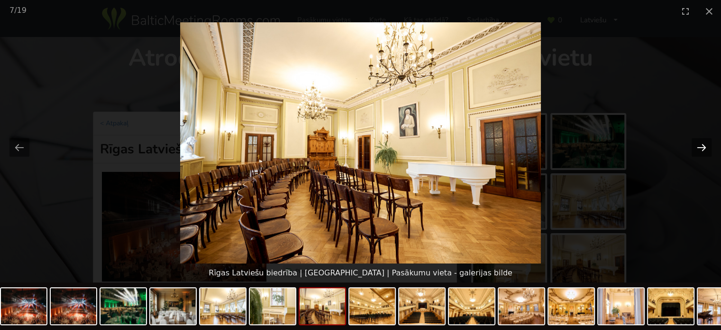
click at [702, 147] on button "Next slide" at bounding box center [702, 147] width 20 height 18
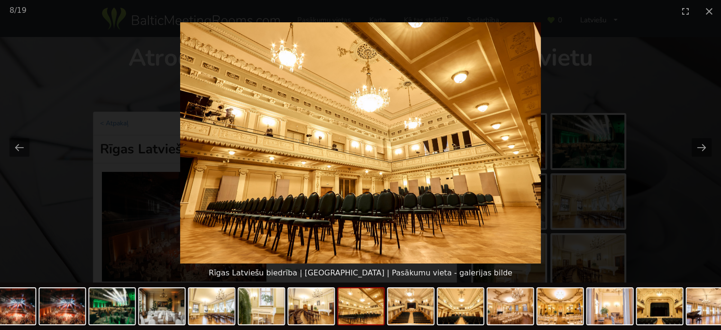
click at [678, 207] on picture at bounding box center [360, 142] width 721 height 241
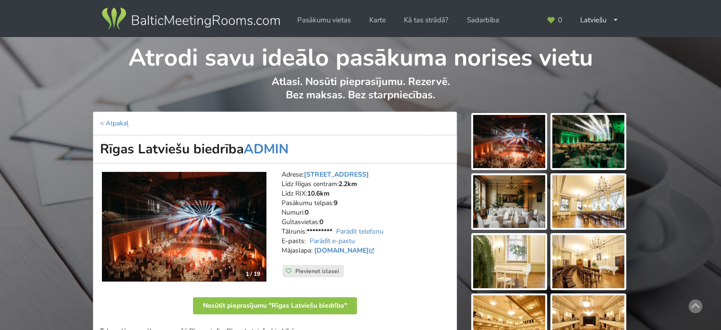
scroll to position [190, 0]
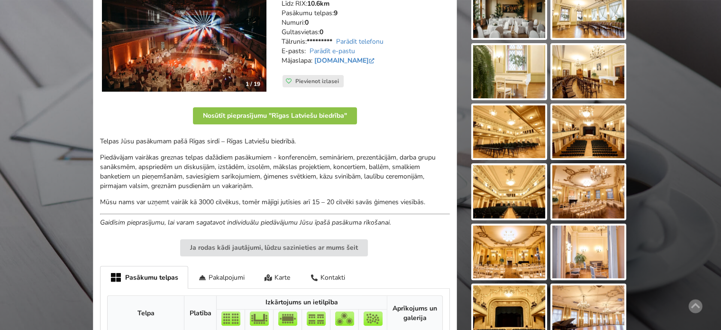
drag, startPoint x: 97, startPoint y: 141, endPoint x: 411, endPoint y: 220, distance: 324.3
copy div "Telpas Jūsu pasākumam pašā Rīgas sirdī – Rīgas Latviešu biedrībā. Piedāvājam va…"
